Goal: Information Seeking & Learning: Learn about a topic

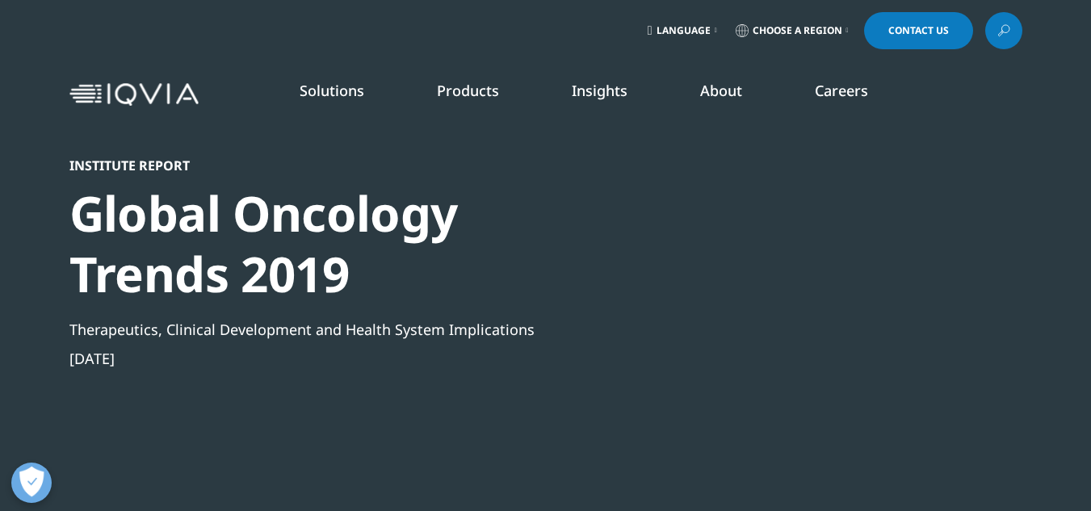
scroll to position [5638, 953]
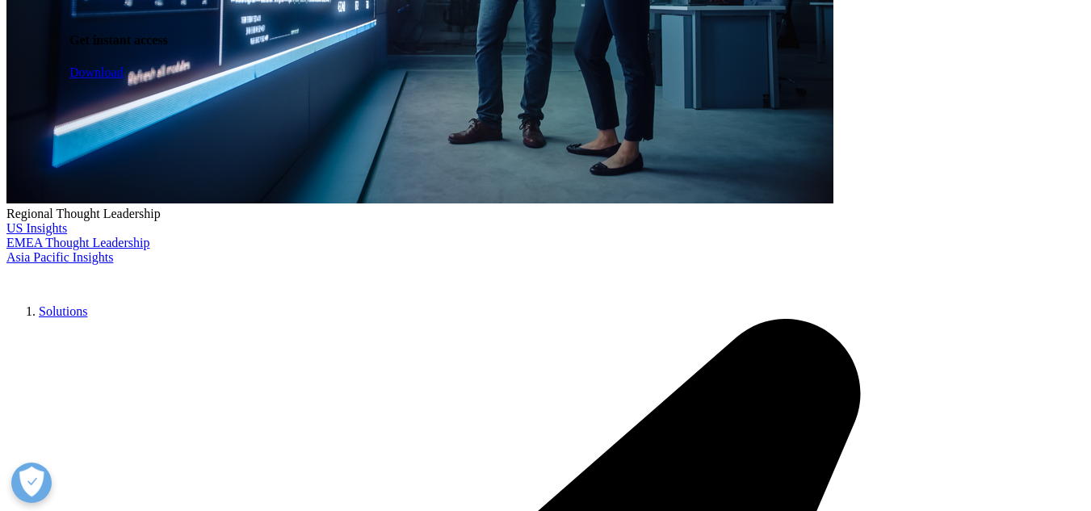
scroll to position [727, 0]
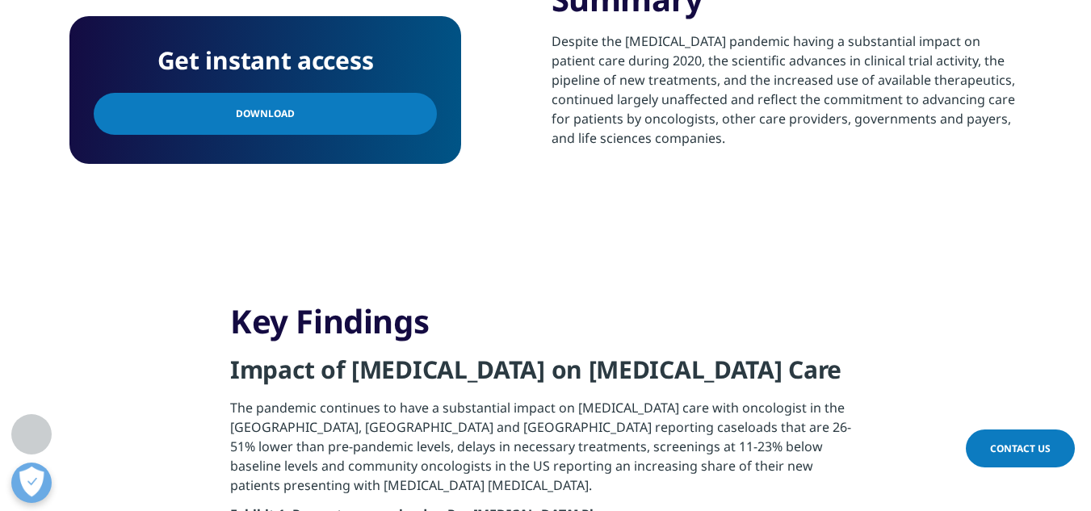
click at [303, 112] on link "Download" at bounding box center [265, 114] width 343 height 42
